Goal: Task Accomplishment & Management: Use online tool/utility

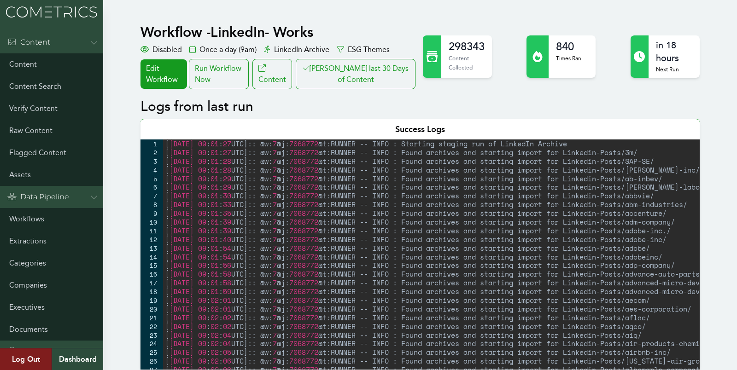
scroll to position [614, 0]
